Goal: Check status: Check status

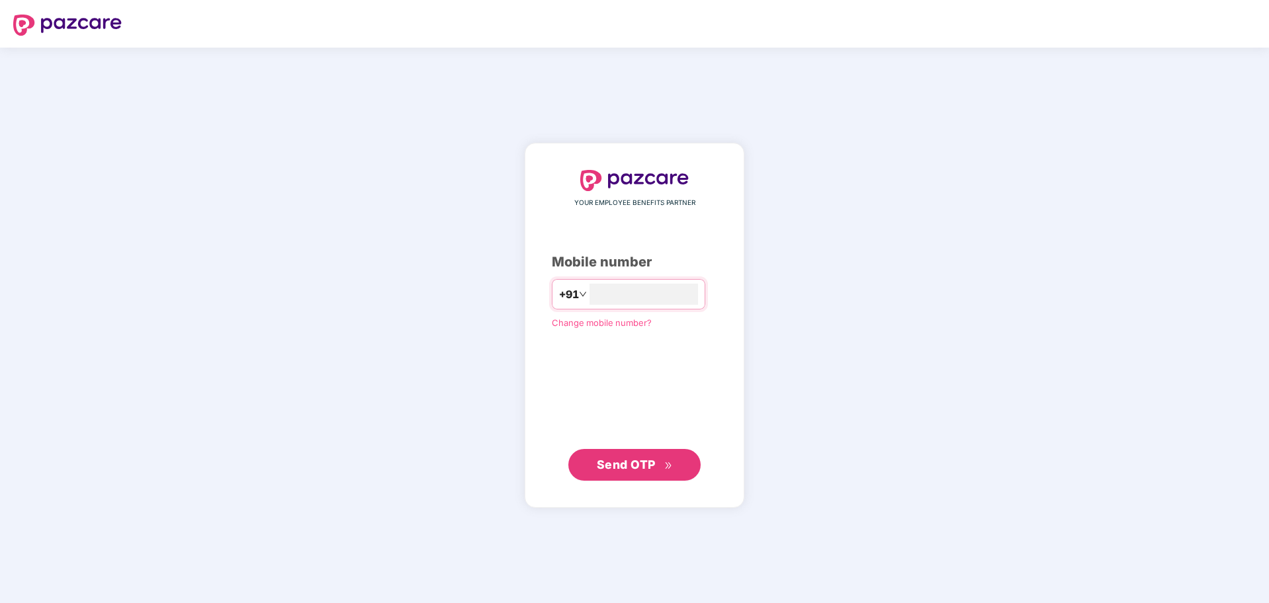
type input "**********"
click at [642, 467] on span "Send OTP" at bounding box center [626, 464] width 59 height 14
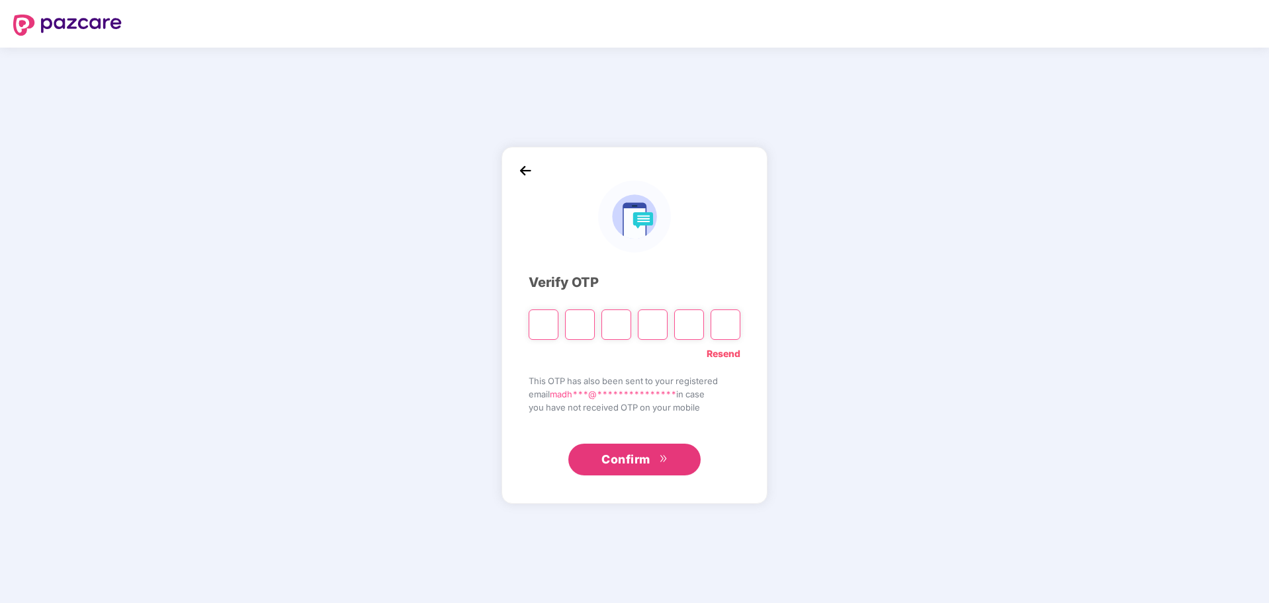
type input "*"
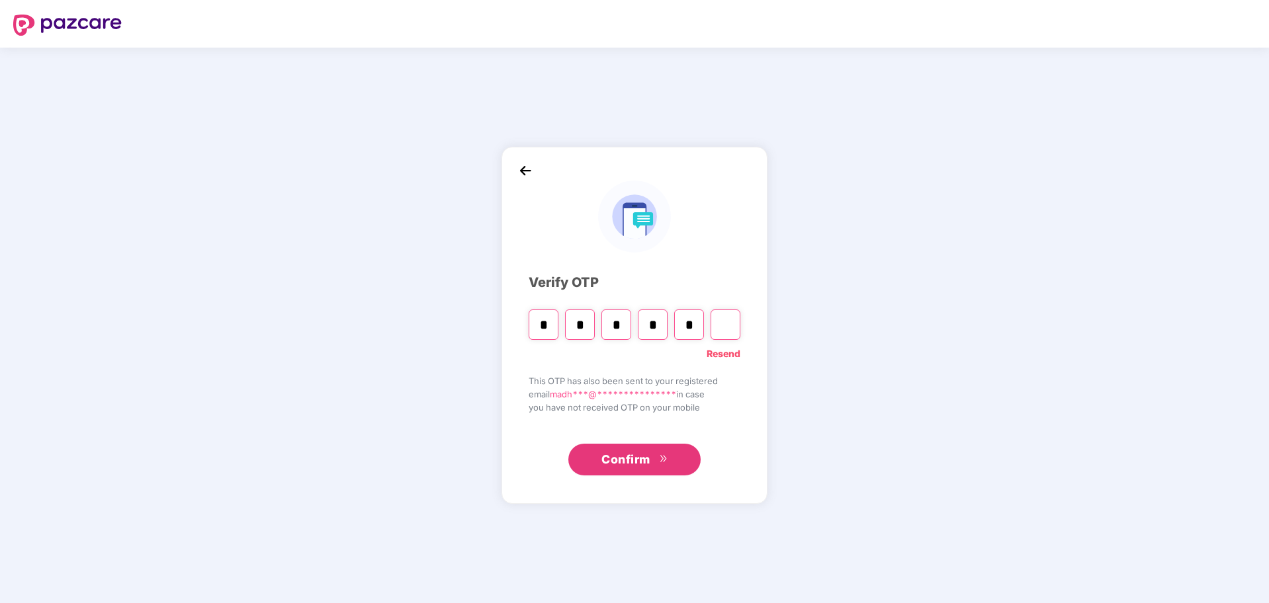
type input "*"
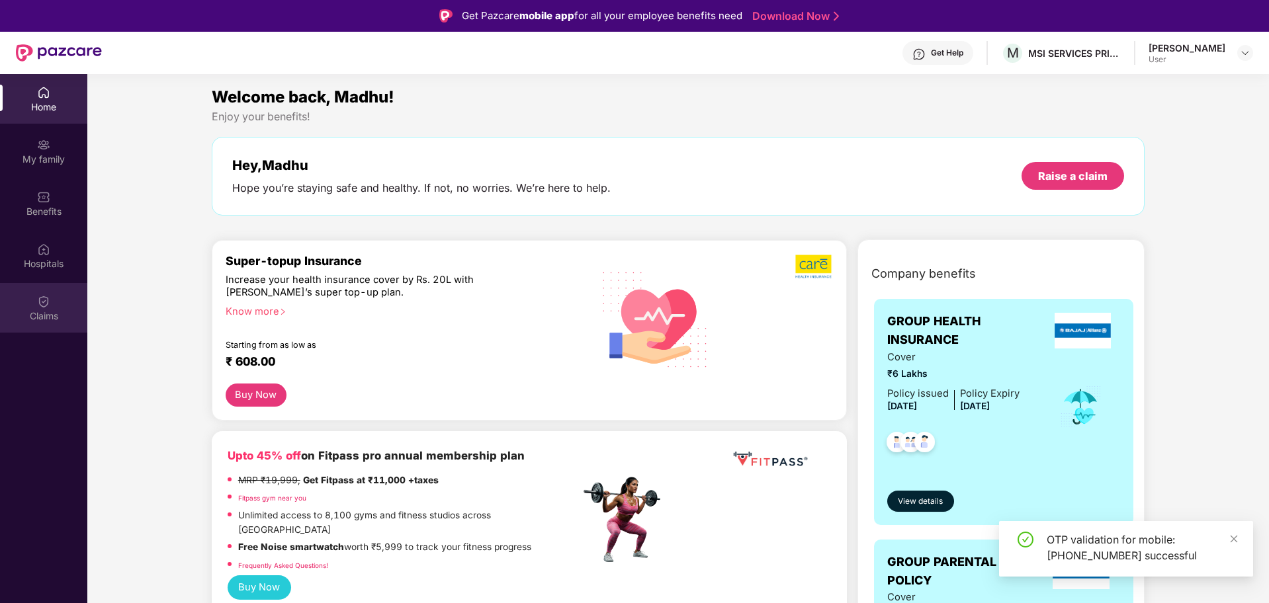
click at [48, 308] on div "Claims" at bounding box center [43, 308] width 87 height 50
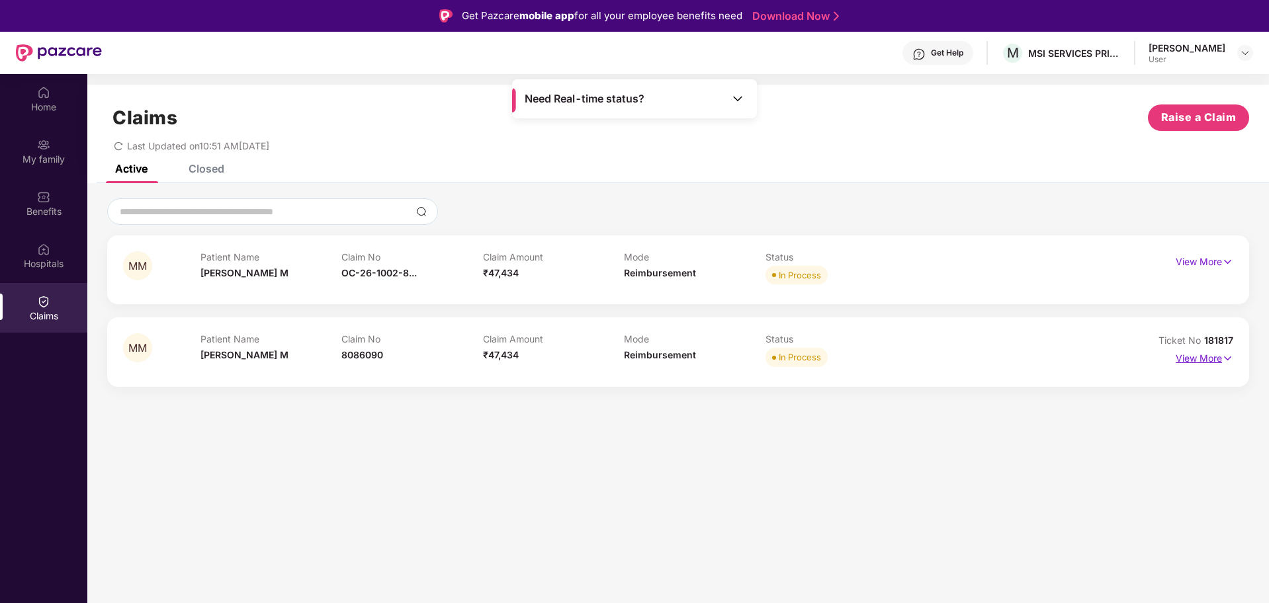
click at [1215, 360] on p "View More" at bounding box center [1205, 357] width 58 height 18
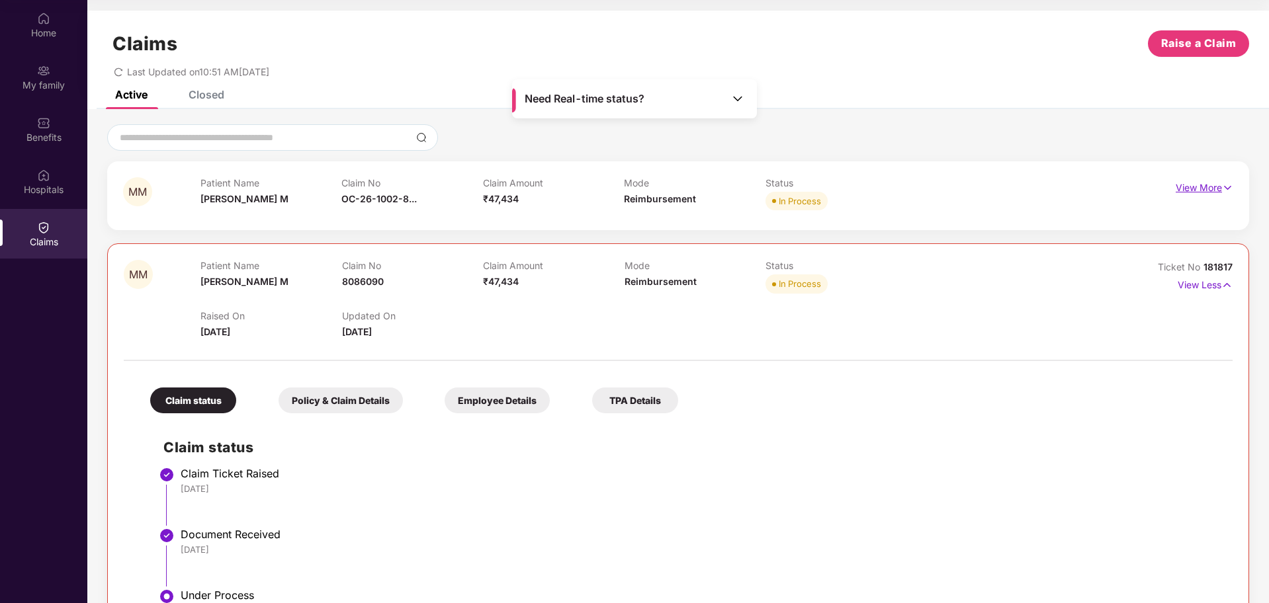
click at [1217, 187] on p "View More" at bounding box center [1205, 186] width 58 height 18
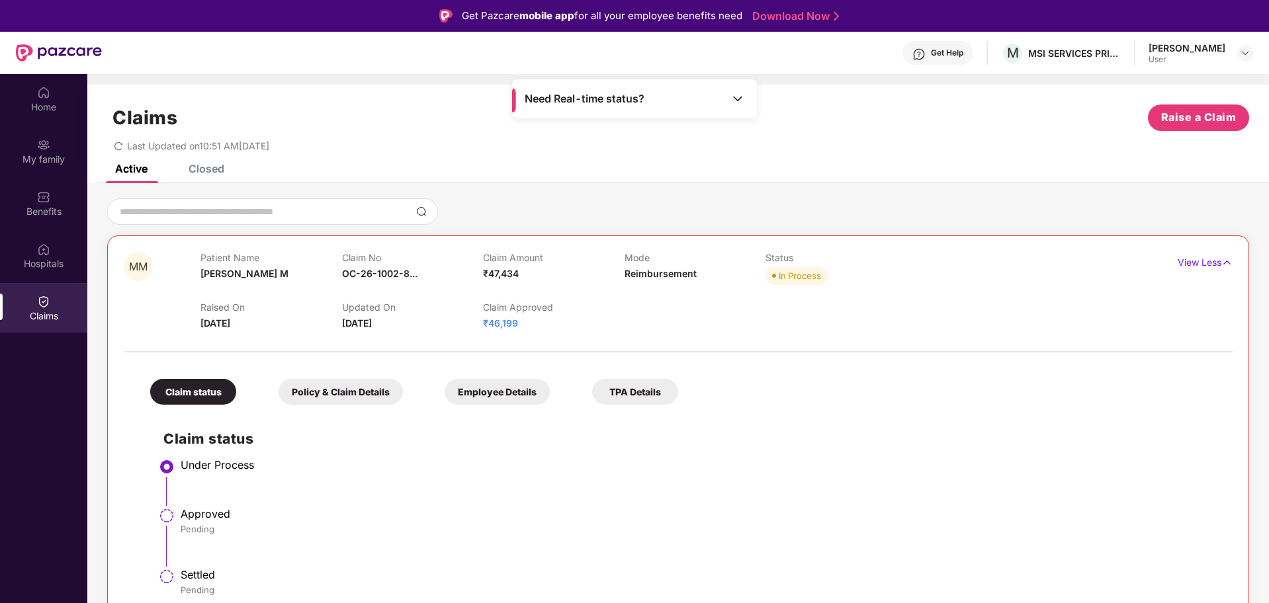
click at [931, 56] on div "Get Help" at bounding box center [947, 53] width 32 height 11
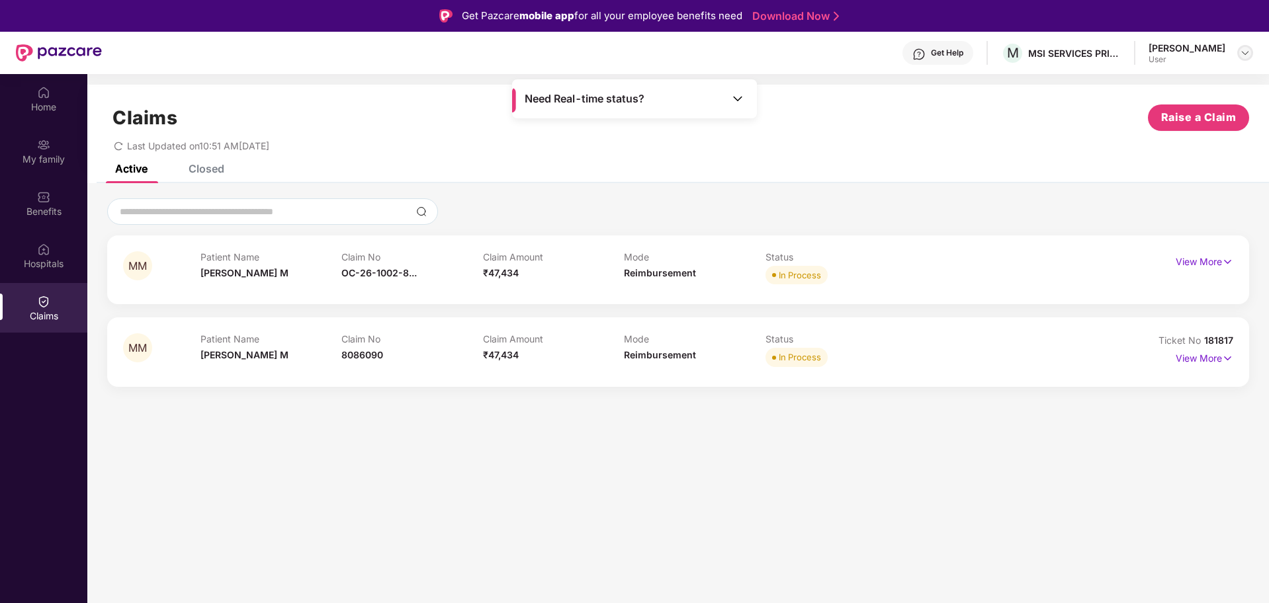
click at [1248, 57] on img at bounding box center [1245, 53] width 11 height 11
click at [1121, 90] on div "Logout" at bounding box center [1183, 84] width 172 height 26
